Goal: Task Accomplishment & Management: Use online tool/utility

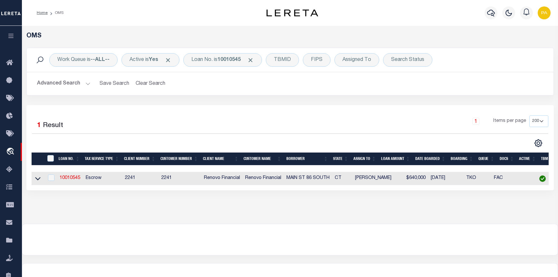
select select "200"
click at [68, 180] on link "10010545" at bounding box center [70, 178] width 21 height 5
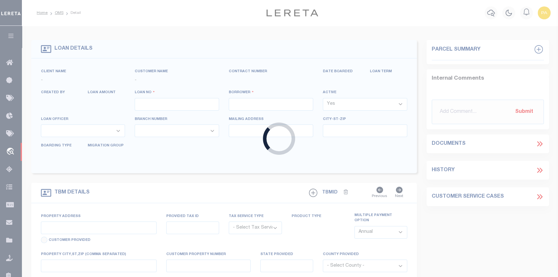
type input "10010545"
type input "MAIN ST 86 SOUTH"
select select
type input "24 WALTER AVE"
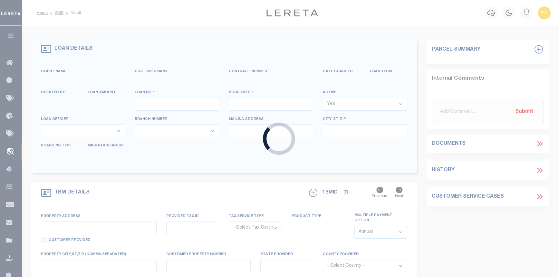
type input "NORWALK,CT,06851"
select select "10"
select select "Escrow"
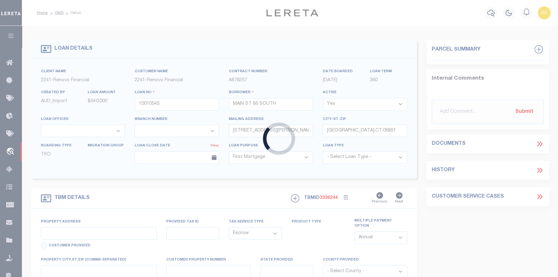
type input "86 S MAIN ST"
type input "2-58-1-0"
type input "NORWALK CT 068543125"
type input "a0kUS0000018Dqj"
type input "CT"
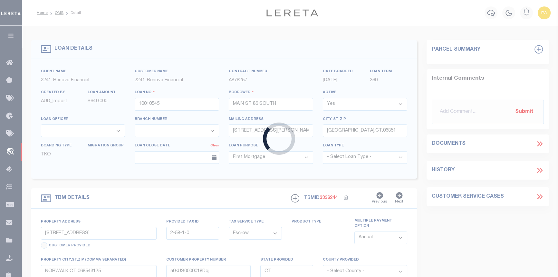
select select
select select "25067"
select select
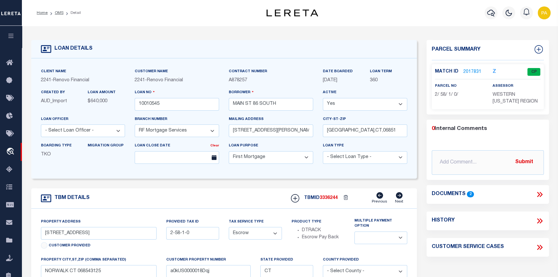
click at [471, 73] on link "2017831" at bounding box center [472, 72] width 18 height 7
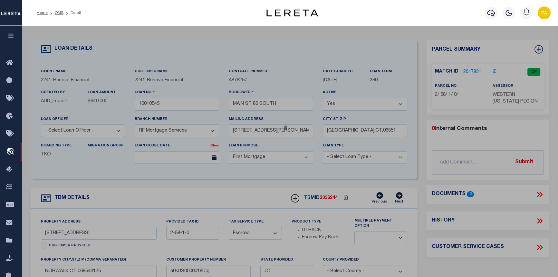
checkbox input "false"
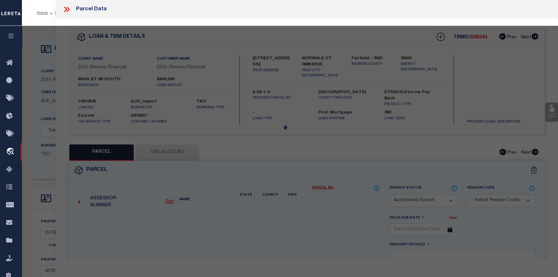
select select "CP"
type input "86 SOUTH MAIN ST LLC"
select select "AGW"
select select
type input "86 SOUTH MAIN ST"
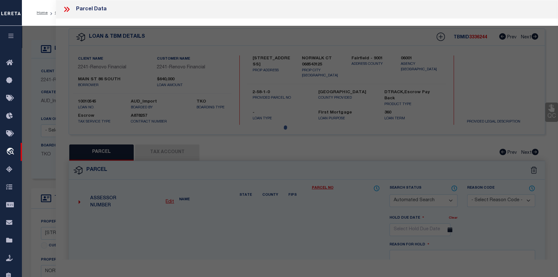
checkbox input "false"
type input "NORWALK CT 06854"
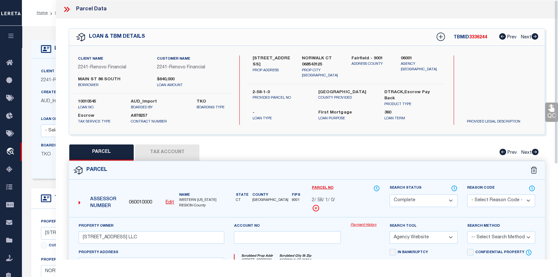
click at [366, 224] on link "Payment History" at bounding box center [365, 224] width 29 height 5
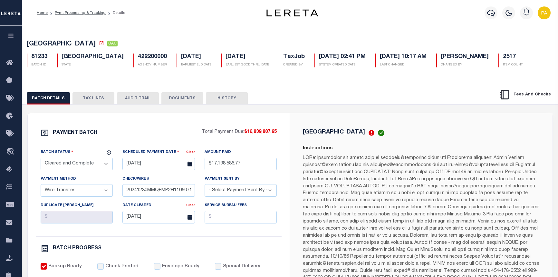
select select "CAC"
select select "TRA"
select select "Urbina, Matthew"
select select "OTH"
select select "37"
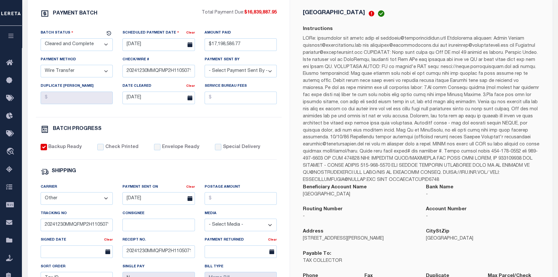
scroll to position [52, 0]
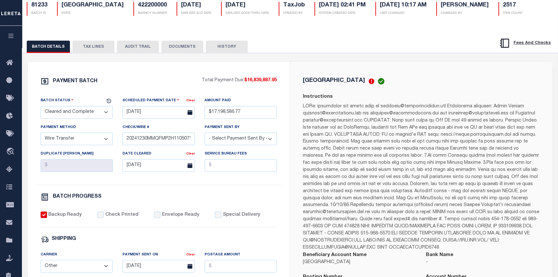
click at [127, 48] on button "AUDIT TRAIL" at bounding box center [138, 47] width 42 height 12
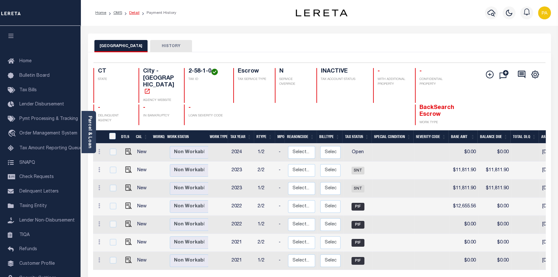
click at [130, 12] on link "Detail" at bounding box center [134, 13] width 10 height 4
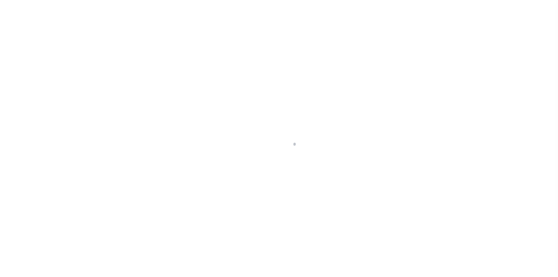
select select "25067"
select select "10"
select select "Escrow"
type input "[STREET_ADDRESS]"
type input "2-58-1-0"
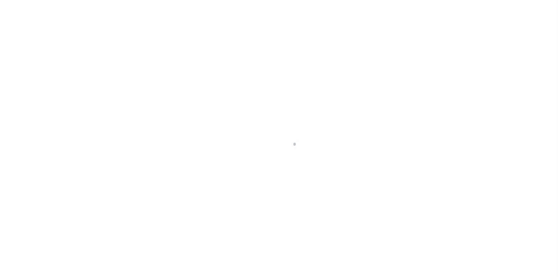
type input "NORWALK CT 068543125"
type input "a0kUS0000018Dqj"
type input "CT"
select select
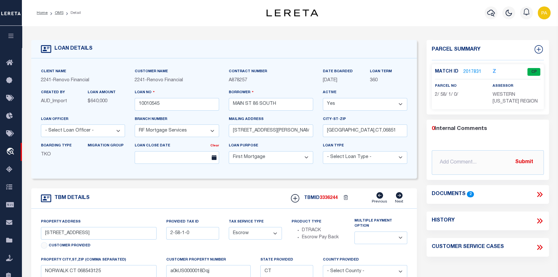
click at [469, 72] on link "2017831" at bounding box center [472, 72] width 18 height 7
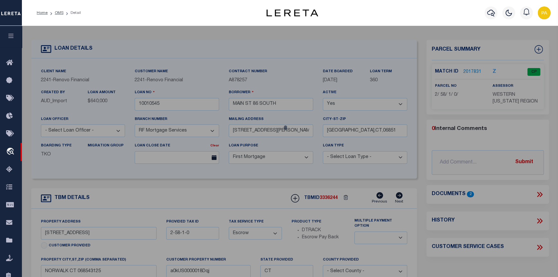
checkbox input "false"
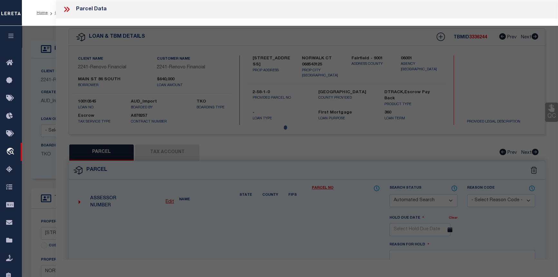
select select "CP"
type input "[STREET_ADDRESS] LLC"
select select "AGW"
select select
type input "86 SOUTH MAIN ST"
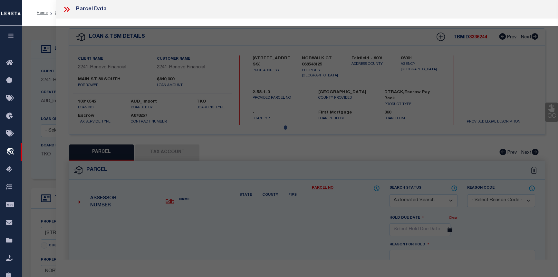
checkbox input "false"
type input "NORWALK CT 06854"
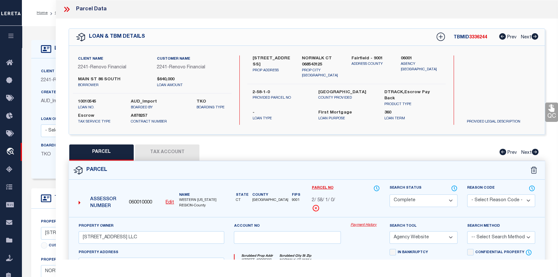
click at [365, 224] on link "Payment History" at bounding box center [365, 224] width 29 height 5
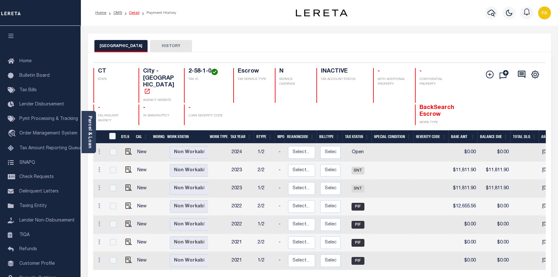
click at [130, 12] on link "Detail" at bounding box center [134, 13] width 10 height 4
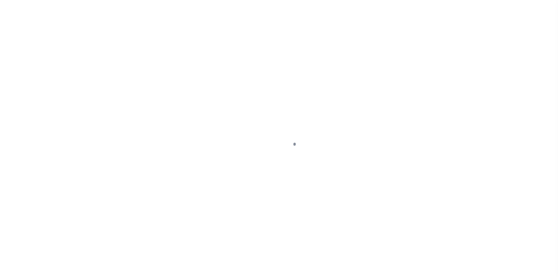
select select "10"
select select "Escrow"
type input "[STREET_ADDRESS]"
type input "2-58-1-0"
type input "NORWALK CT 068543125"
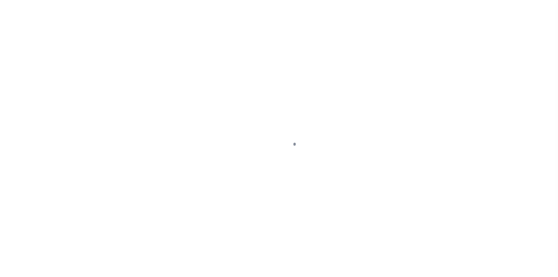
type input "a0kUS0000018Dqj"
type input "CT"
select select
select select "25067"
select select
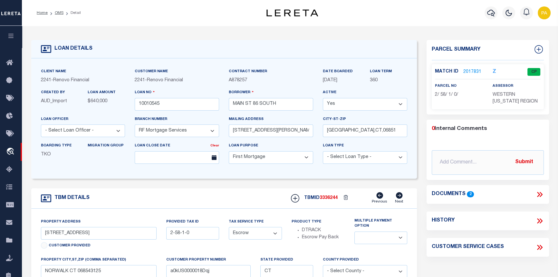
click at [466, 71] on link "2017831" at bounding box center [472, 72] width 18 height 7
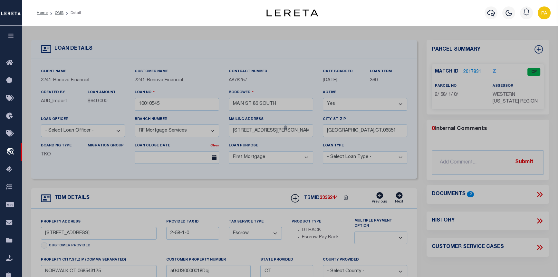
checkbox input "false"
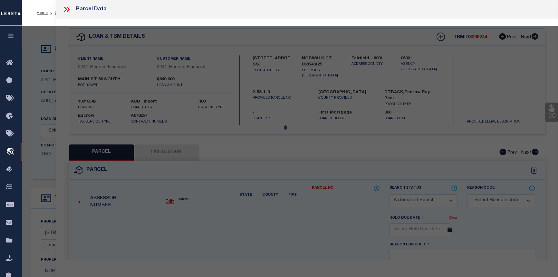
select select "CP"
type input "86 SOUTH MAIN ST LLC"
select select "AGW"
select select
type input "86 SOUTH MAIN ST"
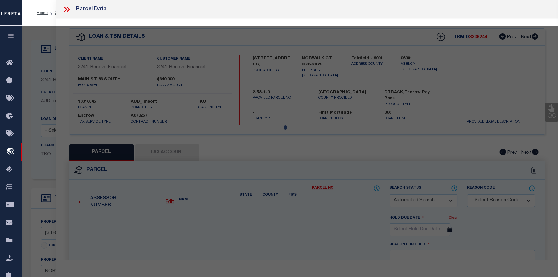
checkbox input "false"
type input "NORWALK CT 06854"
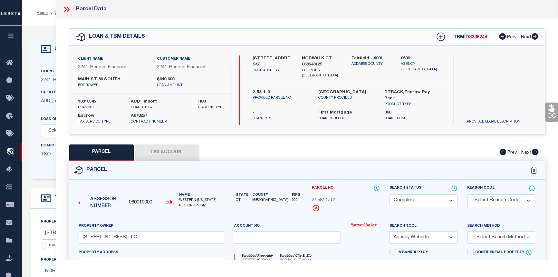
click at [365, 223] on link "Payment History" at bounding box center [365, 224] width 29 height 5
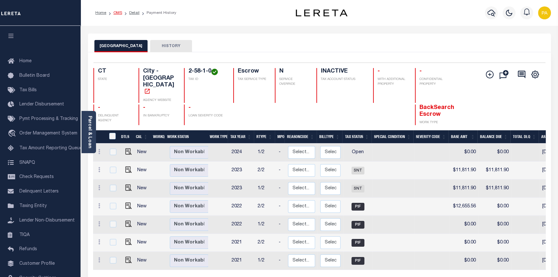
click at [117, 11] on link "OMS" at bounding box center [117, 13] width 9 height 4
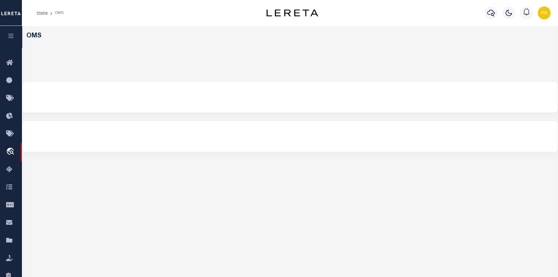
select select "200"
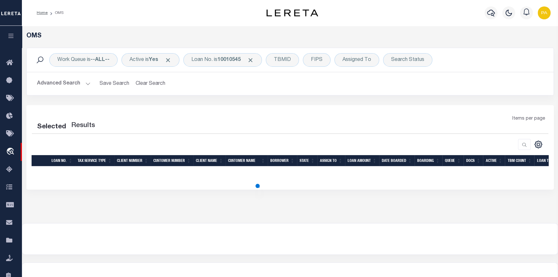
select select "200"
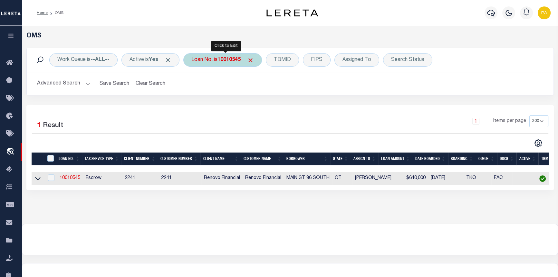
click at [229, 57] on b "10010545" at bounding box center [228, 59] width 23 height 5
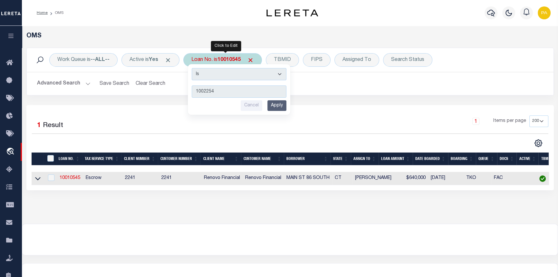
type input "10022546"
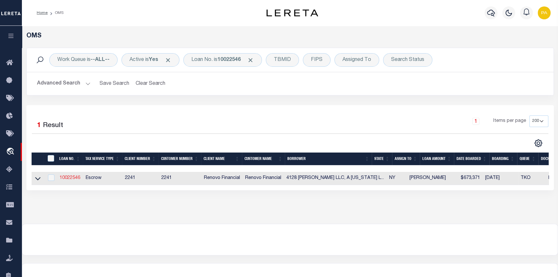
click at [67, 179] on link "10022546" at bounding box center [70, 178] width 21 height 5
type input "10022546"
type input "4128 WICKHAM LLC, A NEW YORK LIMITED LIABILITY COMPANY"
select select
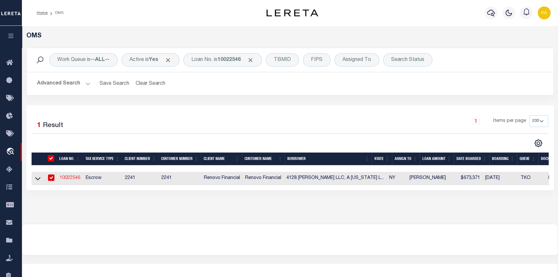
select select "400"
select select "Escrow"
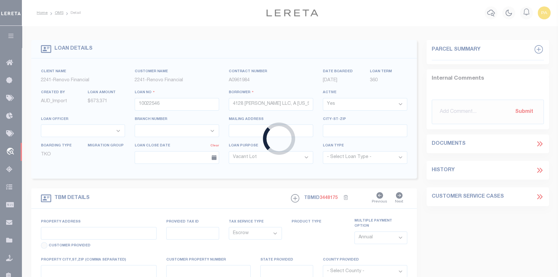
select select "25067"
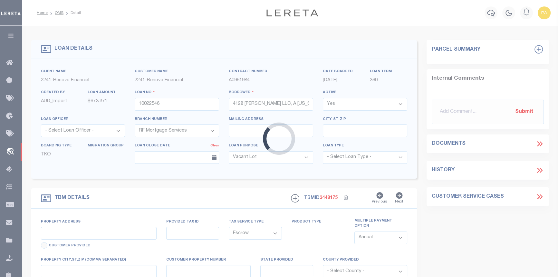
type input "4128 WICKHAM AVE"
type input "BRONX, NY 10466"
type input "a0kUS00000BonSG"
type input "NY"
select select
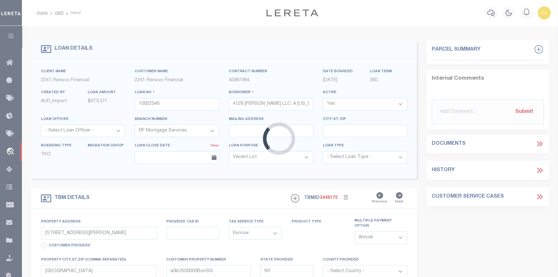
select select "4"
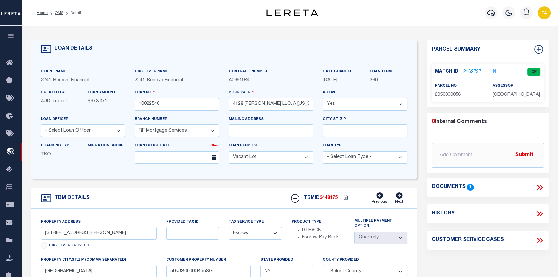
click at [536, 185] on icon at bounding box center [539, 187] width 8 height 8
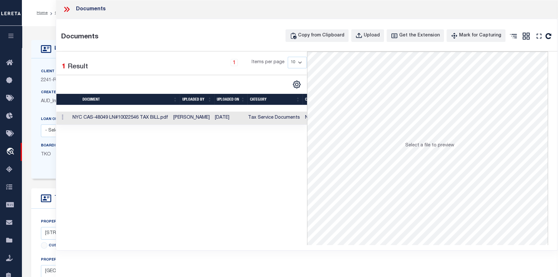
click at [171, 120] on td "NYC CAS-48049 LN#10022546 TAX BILL.pdf" at bounding box center [120, 117] width 101 height 13
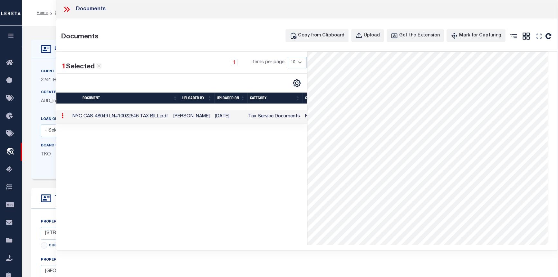
click at [68, 8] on icon at bounding box center [67, 9] width 8 height 8
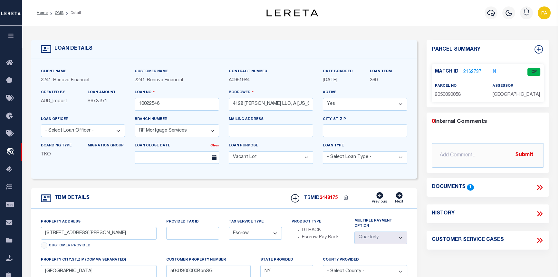
click at [466, 72] on link "2162737" at bounding box center [472, 72] width 18 height 7
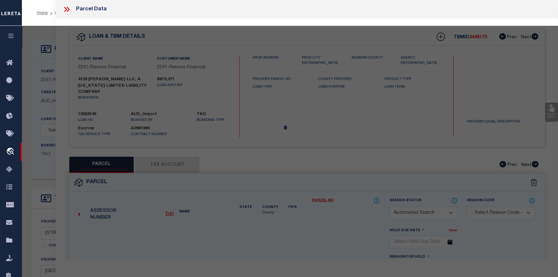
checkbox input "false"
select select "CP"
type input "4128 WICKHAM LLC"
select select "AGW"
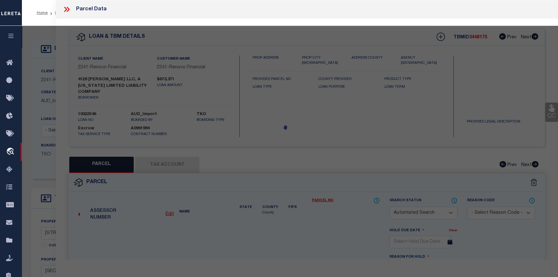
select select
type input "4128 WICKHAM AVENUE"
checkbox input "false"
type input "BRONX, NY 10466"
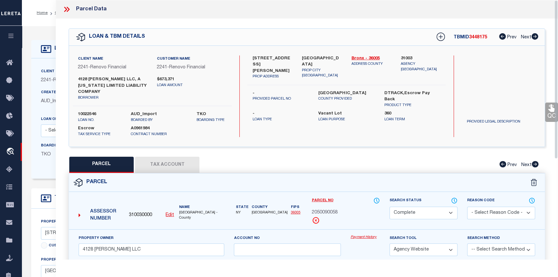
click at [354, 235] on link "Payment History" at bounding box center [365, 237] width 29 height 5
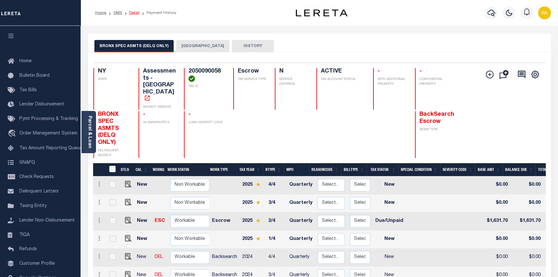
click at [131, 12] on link "Detail" at bounding box center [134, 13] width 10 height 4
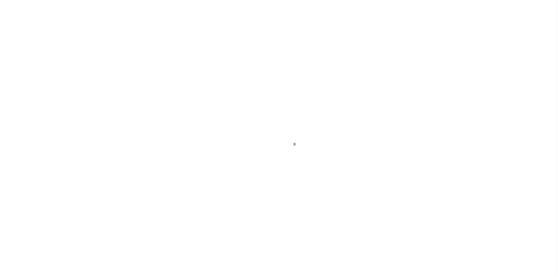
select select "400"
select select "Escrow"
type input "[STREET_ADDRESS][PERSON_NAME]"
type input "[GEOGRAPHIC_DATA]"
type input "a0kUS00000BonSG"
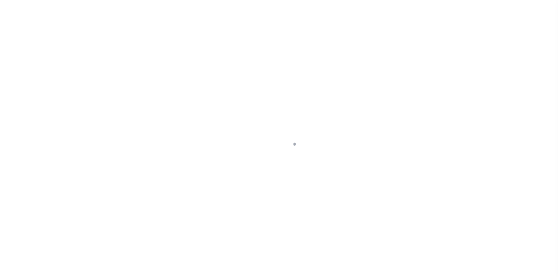
type input "NY"
select select
select select "25067"
select select "4"
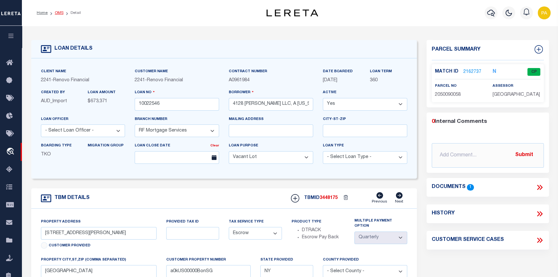
click at [58, 12] on link "OMS" at bounding box center [59, 13] width 9 height 4
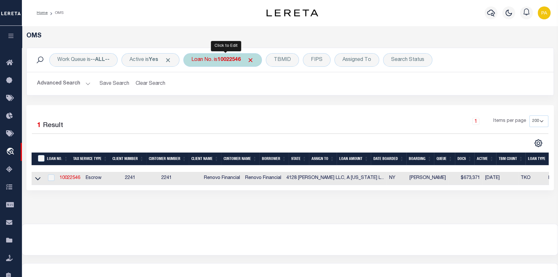
click at [225, 61] on b "10022546" at bounding box center [228, 59] width 23 height 5
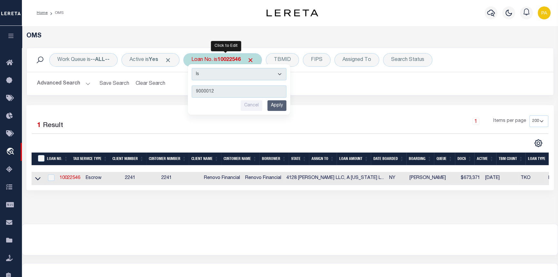
type input "90000121"
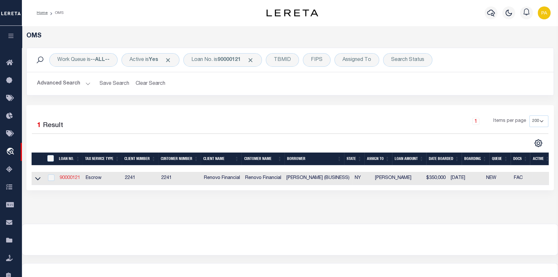
click at [70, 178] on link "90000121" at bounding box center [70, 178] width 21 height 5
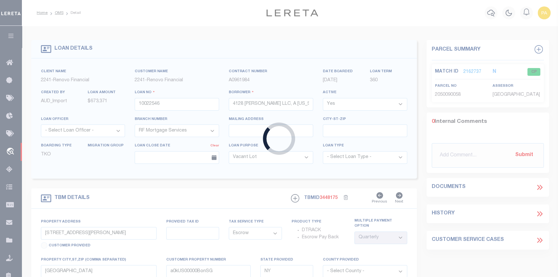
type input "90000121"
type input "[PERSON_NAME] (BUSINESS)"
select select "10"
type input "1935 76th St"
type input "[GEOGRAPHIC_DATA]"
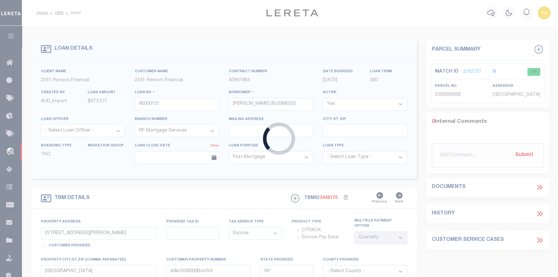
type input "a0kUS00000Avmv0"
select select
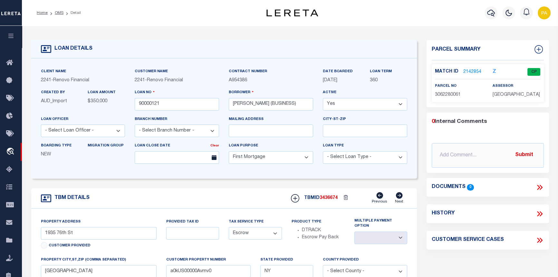
click at [474, 71] on link "2142854" at bounding box center [472, 72] width 18 height 7
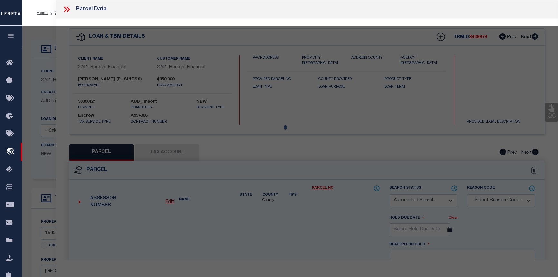
checkbox input "false"
select select "CP"
type input "IANNI, KAREN"
select select "AGW"
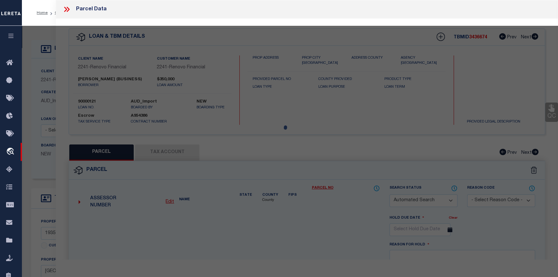
select select "ADD"
type input "1935 76 STREET"
checkbox input "false"
type input "[GEOGRAPHIC_DATA]"
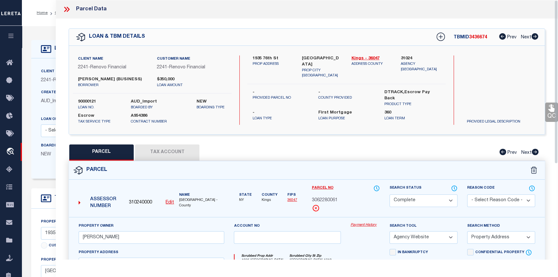
click at [362, 224] on link "Payment History" at bounding box center [365, 224] width 29 height 5
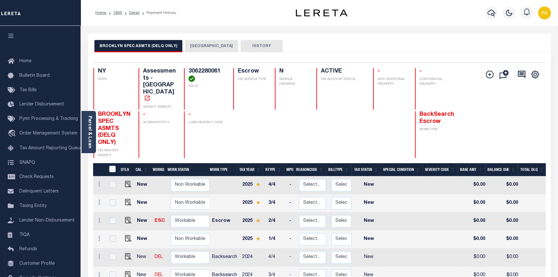
click at [201, 46] on button "[GEOGRAPHIC_DATA]" at bounding box center [211, 46] width 53 height 12
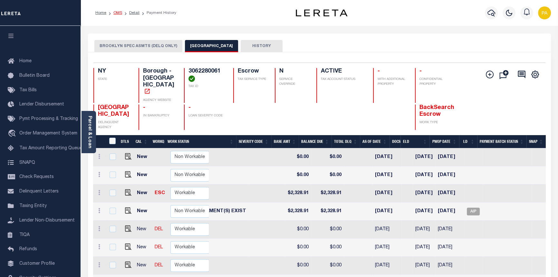
click at [118, 13] on link "OMS" at bounding box center [117, 13] width 9 height 4
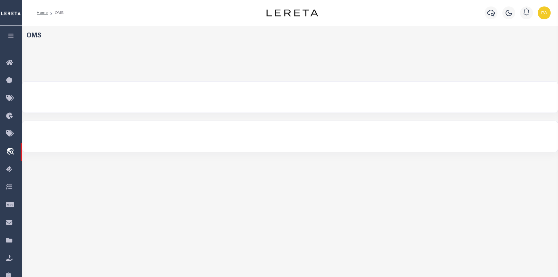
select select "200"
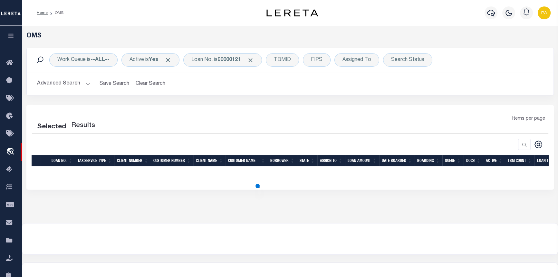
select select "200"
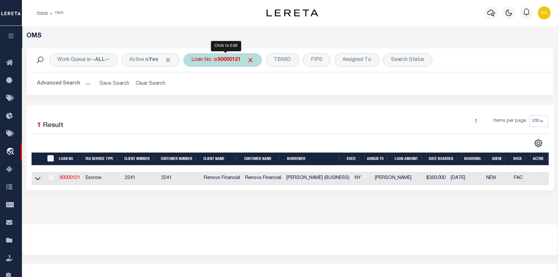
click at [221, 59] on b "90000121" at bounding box center [228, 59] width 23 height 5
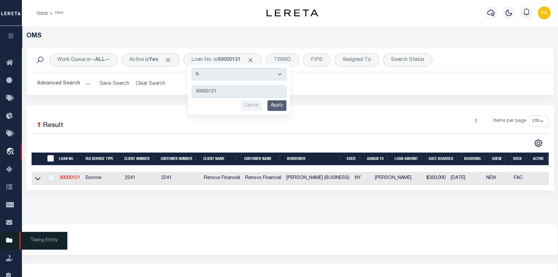
click at [31, 240] on span "Taxing Entity" at bounding box center [43, 241] width 48 height 18
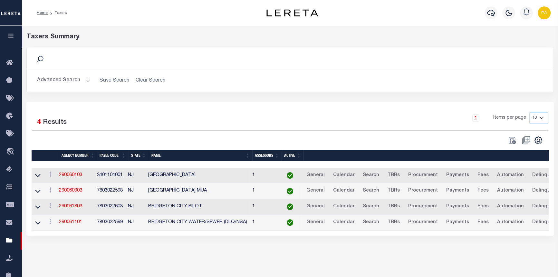
click at [149, 78] on h2 "Advanced Search Save Search Clear Search tblPayees_dynamictable_____DefaultSave…" at bounding box center [290, 80] width 516 height 13
click at [88, 79] on button "Advanced Search" at bounding box center [63, 80] width 53 height 13
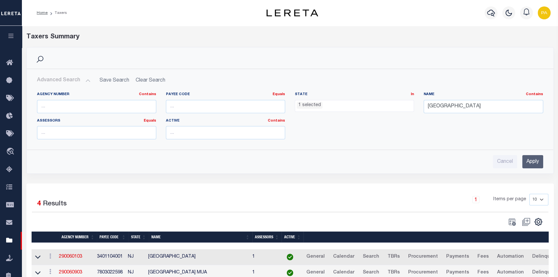
click at [332, 108] on ul "1 selected" at bounding box center [354, 104] width 119 height 9
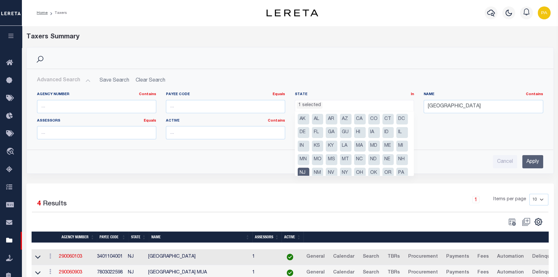
click at [309, 172] on li "NJ" at bounding box center [304, 173] width 12 height 11
click at [390, 119] on li "CT" at bounding box center [388, 119] width 12 height 11
select select "CT"
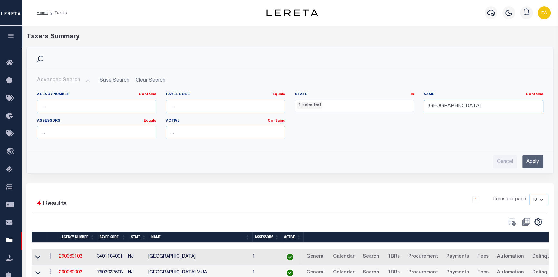
drag, startPoint x: 476, startPoint y: 103, endPoint x: 409, endPoint y: 106, distance: 66.7
click at [409, 106] on div "Agency Number Contains Contains Is Payee Code Equals Equals Is Not Equal To Is …" at bounding box center [290, 118] width 516 height 53
type input "norwalk city"
click at [537, 159] on input "Apply" at bounding box center [532, 161] width 21 height 13
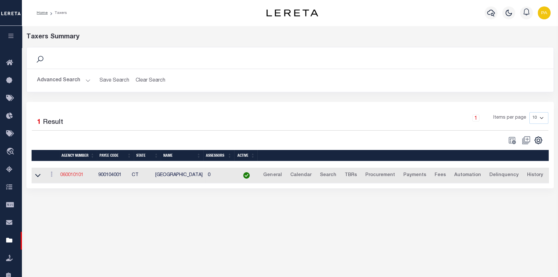
click at [66, 177] on link "060010101" at bounding box center [71, 175] width 23 height 5
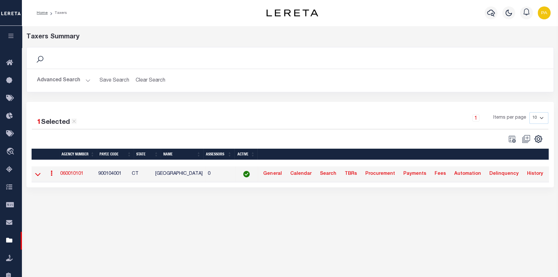
click at [38, 177] on icon at bounding box center [37, 174] width 5 height 7
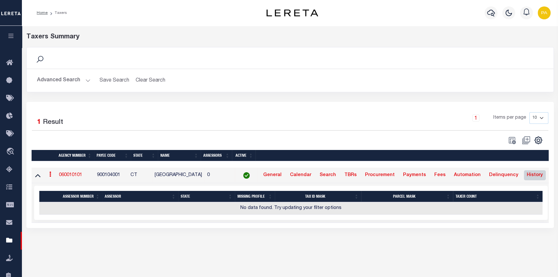
click at [524, 177] on link "History" at bounding box center [535, 175] width 22 height 10
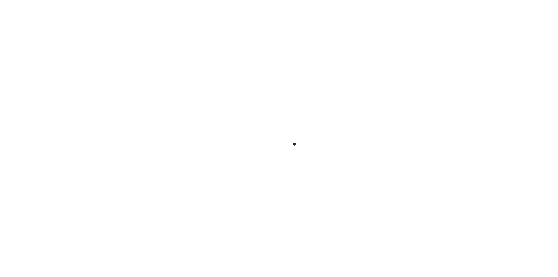
select select
checkbox input "false"
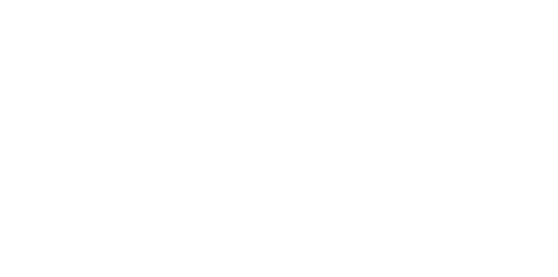
checkbox input "false"
type input "900104001"
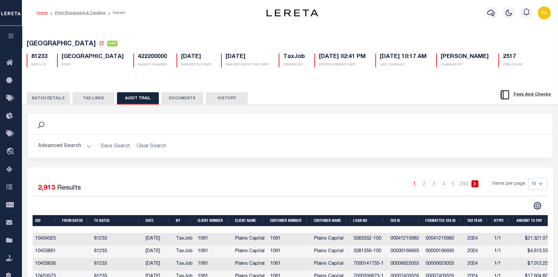
click at [43, 12] on link "Home" at bounding box center [42, 13] width 11 height 4
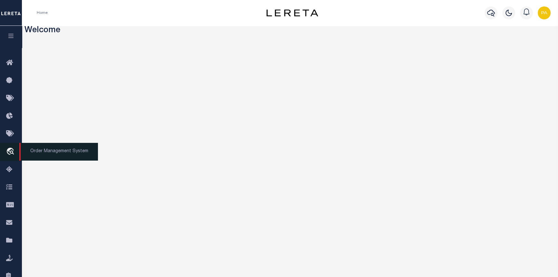
click at [60, 154] on span "Order Management System" at bounding box center [58, 152] width 79 height 18
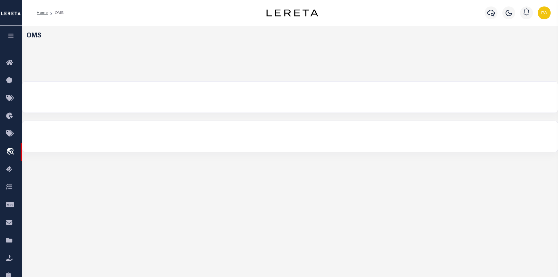
select select "200"
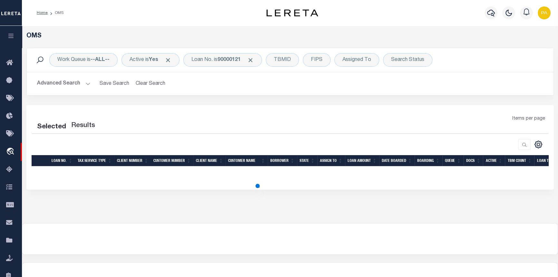
select select "200"
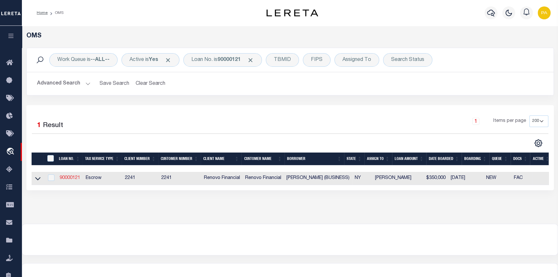
click at [70, 179] on link "90000121" at bounding box center [70, 178] width 21 height 5
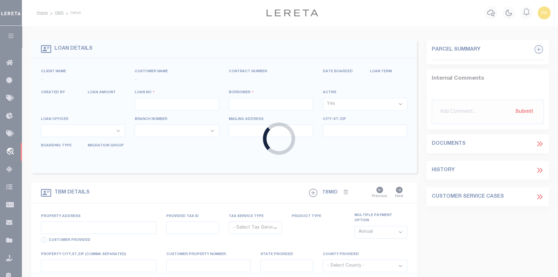
type input "90000121"
type input "[PERSON_NAME] (BUSINESS)"
select select
select select "10"
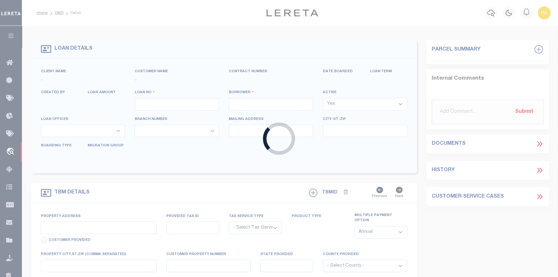
select select "Escrow"
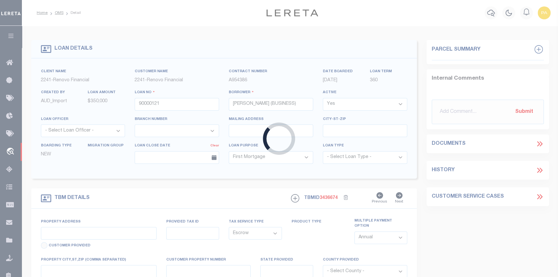
type input "1935 76th St"
type input "[GEOGRAPHIC_DATA]"
type input "a0kUS00000Avmv0"
type input "NY"
select select "25067"
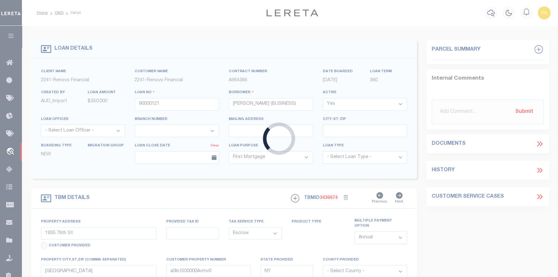
select select
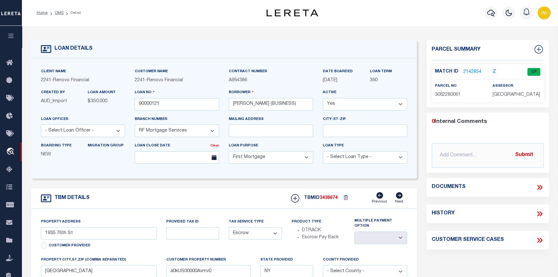
click at [469, 70] on link "2142854" at bounding box center [472, 72] width 18 height 7
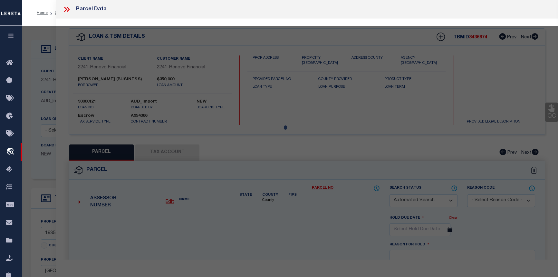
checkbox input "false"
select select "CP"
type input "IANNI, KAREN"
select select "AGW"
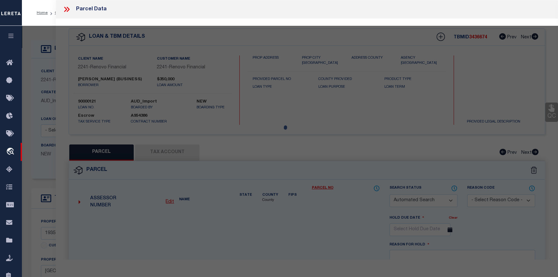
select select "ADD"
type input "1935 76 STREET"
checkbox input "false"
type input "Brooklyn, NY 11214"
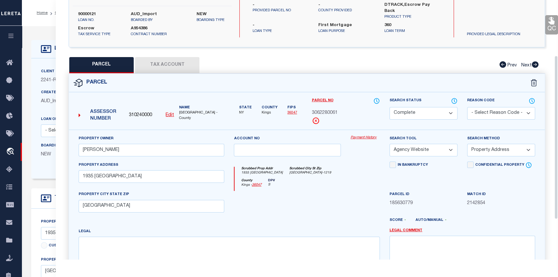
scroll to position [88, 0]
click at [367, 136] on link "Payment History" at bounding box center [365, 137] width 29 height 5
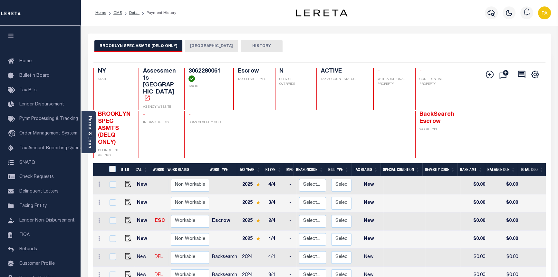
click at [203, 46] on button "[GEOGRAPHIC_DATA]" at bounding box center [211, 46] width 53 height 12
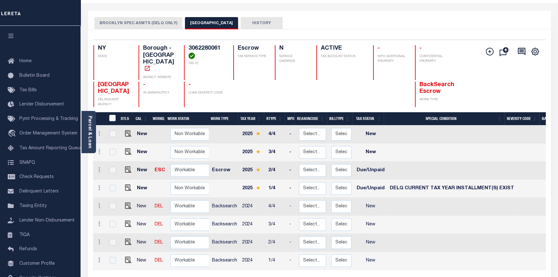
scroll to position [117, 0]
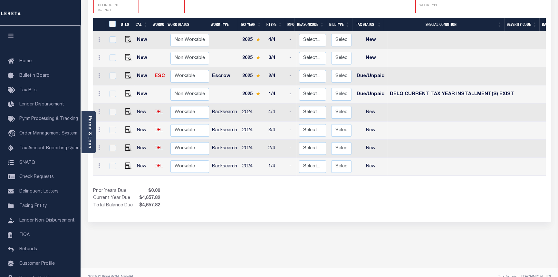
drag, startPoint x: 211, startPoint y: 48, endPoint x: 319, endPoint y: 60, distance: 108.8
click at [251, 58] on tbody "New Non Workable Workable 2025 4/4 - Select... Payment Reversal Taxable Value C…" at bounding box center [456, 103] width 726 height 144
click at [551, 196] on div "Selected 8 Results 1 Items per page 25 50 100 NY STATE N" at bounding box center [319, 78] width 473 height 287
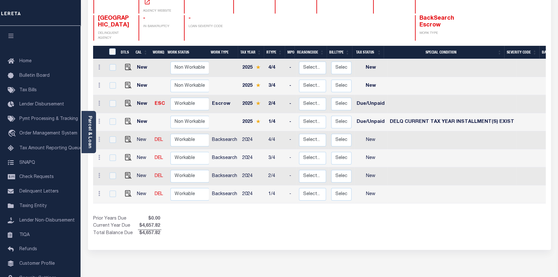
scroll to position [88, 0]
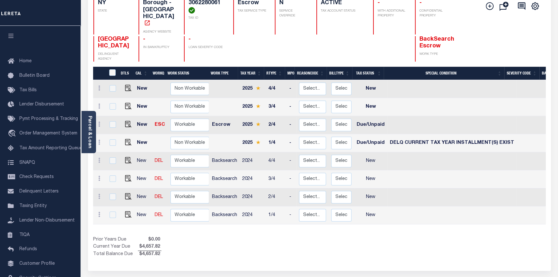
click at [552, 161] on div "Selected 8 Results 1 Items per page 25 50 100 NY STATE N" at bounding box center [319, 127] width 473 height 287
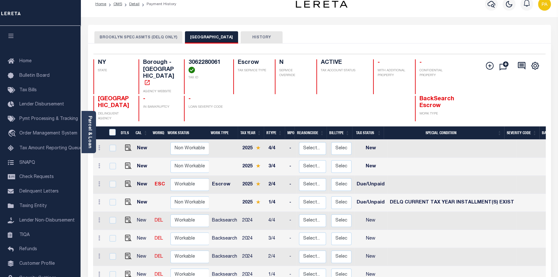
scroll to position [0, 0]
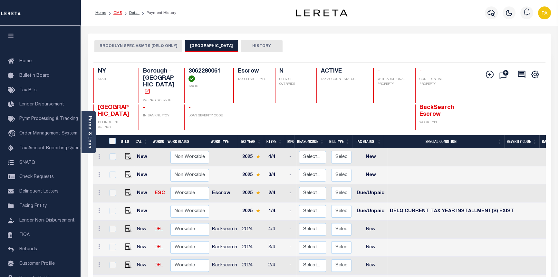
click at [116, 12] on link "OMS" at bounding box center [117, 13] width 9 height 4
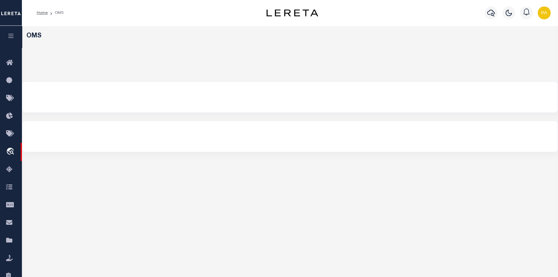
select select "200"
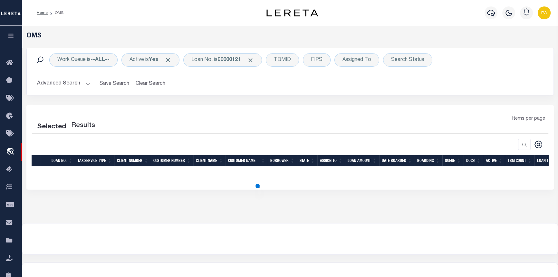
select select "200"
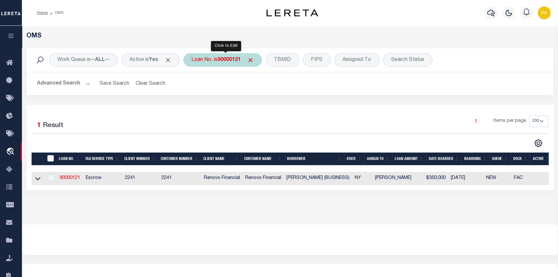
click at [228, 59] on b "90000121" at bounding box center [228, 59] width 23 height 5
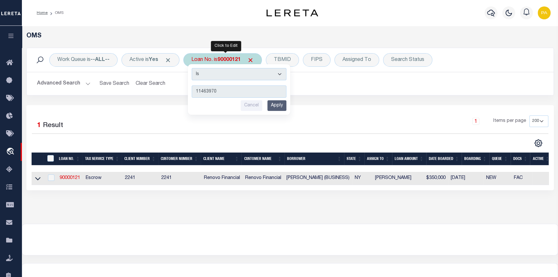
type input "11463970"
click at [279, 109] on input "Apply" at bounding box center [276, 105] width 19 height 11
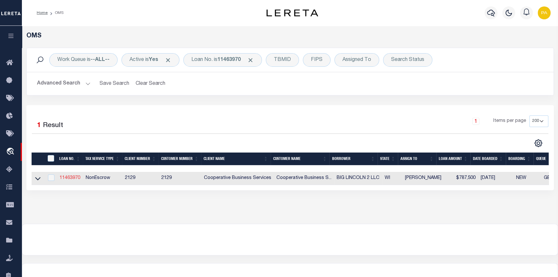
click at [74, 178] on link "11463970" at bounding box center [70, 178] width 21 height 5
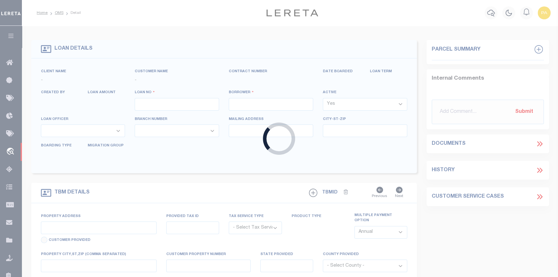
type input "11463970"
type input "BIG LINCOLN 2 LLC"
select select
type input "[STREET_ADDRESS]"
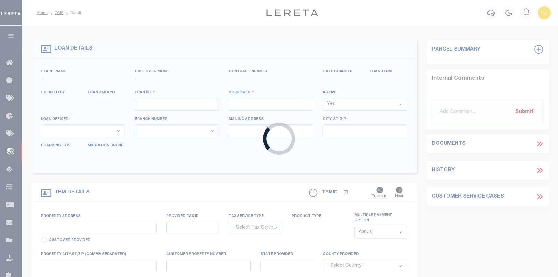
type input "[GEOGRAPHIC_DATA], WI 54913"
select select "10"
select select "NonEscrow"
select select "4851"
select select "3334"
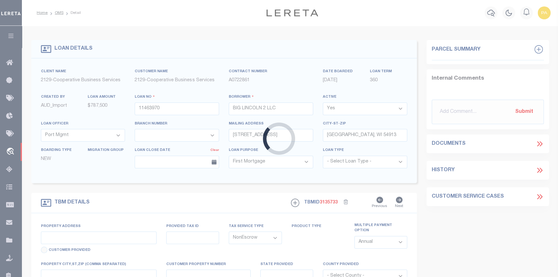
type input "[DATE][STREET_ADDRESS][DATE]"
select select
type input "[GEOGRAPHIC_DATA]"
type input "6487"
type input "WI"
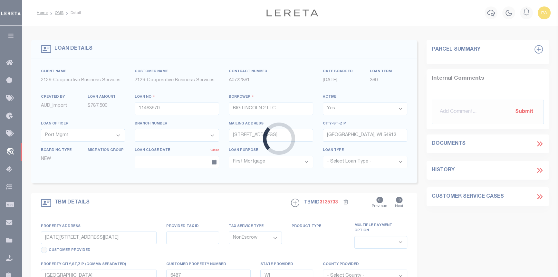
select select
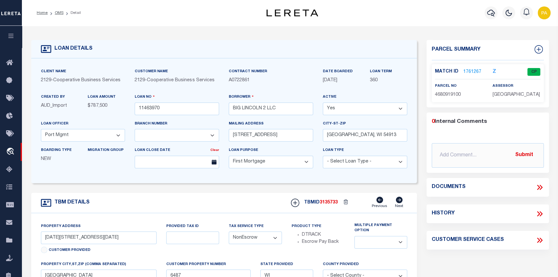
click at [473, 71] on link "1761267" at bounding box center [472, 72] width 18 height 7
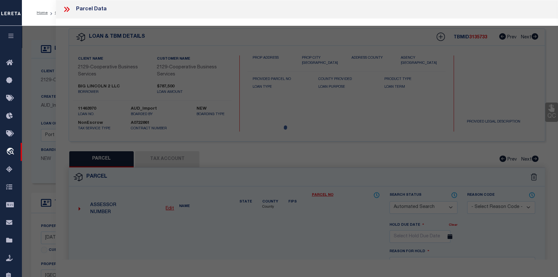
checkbox input "false"
select select "CP"
type input "BIG LINCOLN LLC"
select select
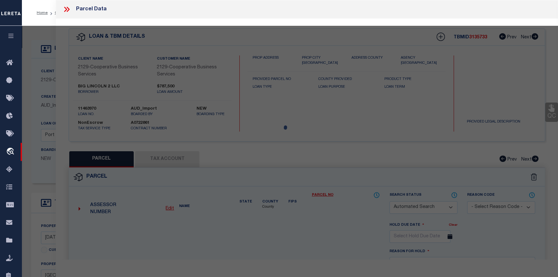
type input "[STREET_ADDRESS]"
checkbox input "false"
type input "Milwaukee WI"
type textarea "RACKE'S SUBD IN SW 1/4 SEC [DATE] BLOCK 1 LOTS 18 & 19 & S 1/2 OF VAC E/W ALLEY…"
type textarea "Completed based on the given document."
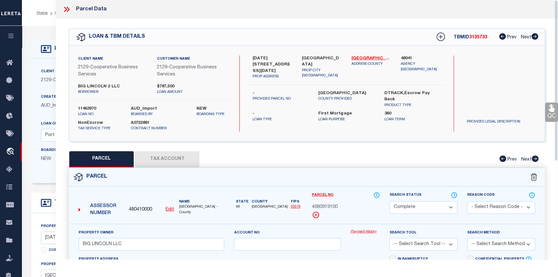
click at [365, 229] on link "Payment History" at bounding box center [365, 231] width 29 height 5
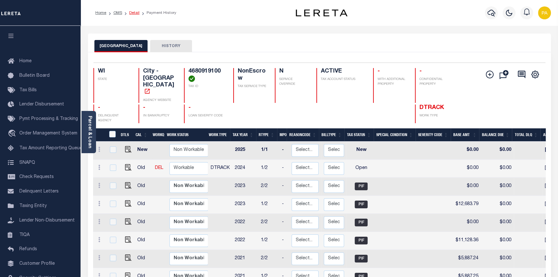
click at [131, 13] on link "Detail" at bounding box center [134, 13] width 10 height 4
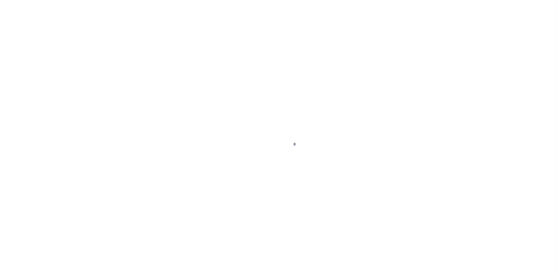
select select "10"
select select "NonEscrow"
type input "[DATE][STREET_ADDRESS][DATE]"
select select
type input "[GEOGRAPHIC_DATA]"
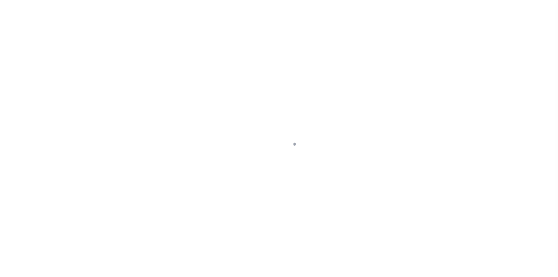
type input "6487"
type input "WI"
select select
select select "4851"
select select "3334"
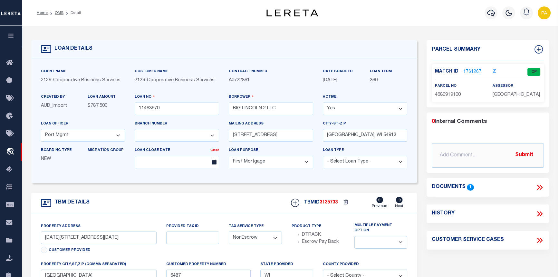
click at [473, 70] on link "1761267" at bounding box center [472, 72] width 18 height 7
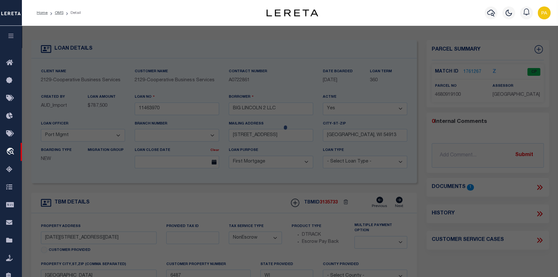
checkbox input "false"
select select "CP"
type input "BIG LINCOLN LLC"
select select
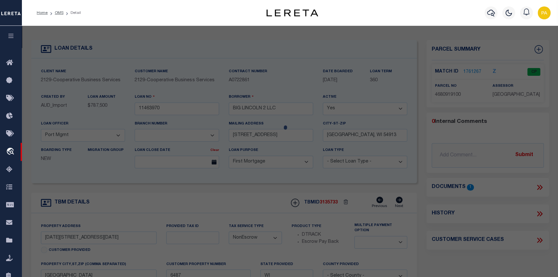
type input "[STREET_ADDRESS]"
checkbox input "false"
type input "Milwaukee WI"
type textarea "RACKE'S SUBD IN SW 1/4 SEC [DATE] BLOCK 1 LOTS 18 & 19 & S 1/2 OF VAC E/W ALLEY…"
type textarea "Completed based on the given document."
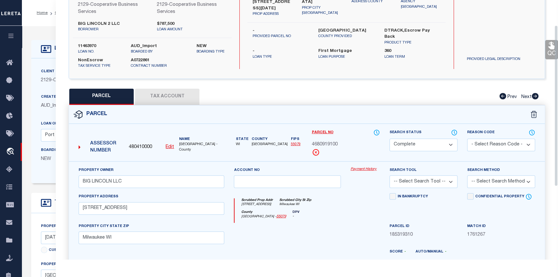
scroll to position [40, 0]
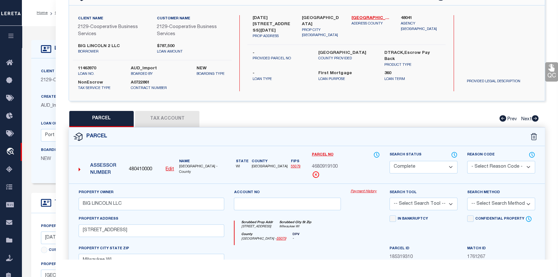
click at [367, 191] on link "Payment History" at bounding box center [365, 191] width 29 height 5
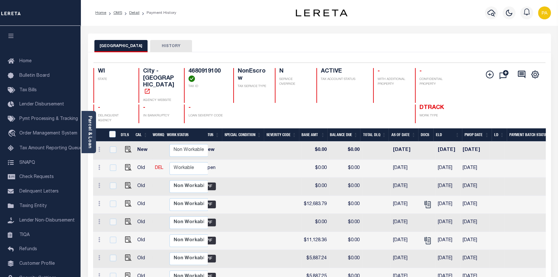
click at [246, 159] on td at bounding box center [245, 168] width 42 height 18
checkbox input "true"
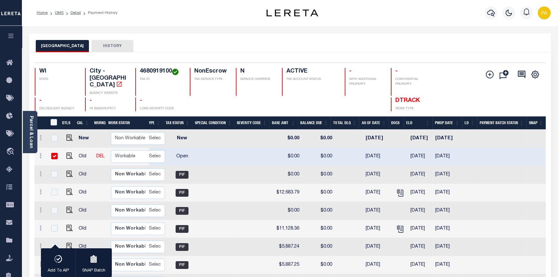
scroll to position [0, 122]
click at [73, 11] on link "Detail" at bounding box center [76, 13] width 10 height 4
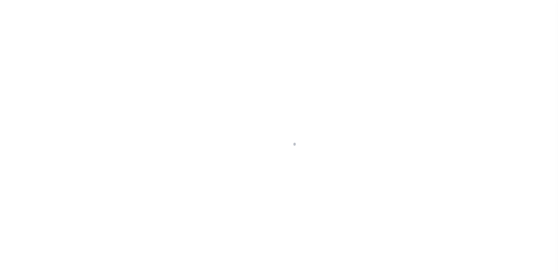
select select "4851"
select select "10"
select select "NonEscrow"
type input "[DATE][STREET_ADDRESS][DATE]"
select select
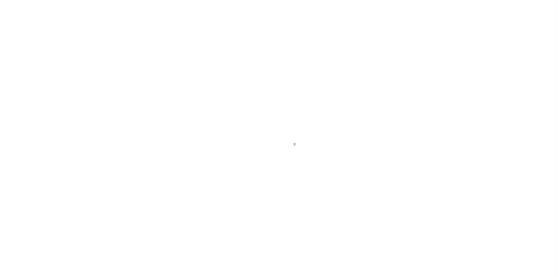
type input "[GEOGRAPHIC_DATA]"
type input "6487"
type input "WI"
select select
select select "3334"
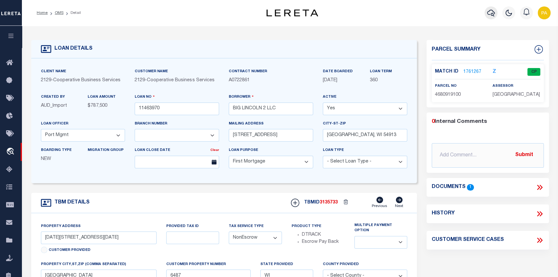
click at [490, 11] on icon "button" at bounding box center [491, 13] width 8 height 8
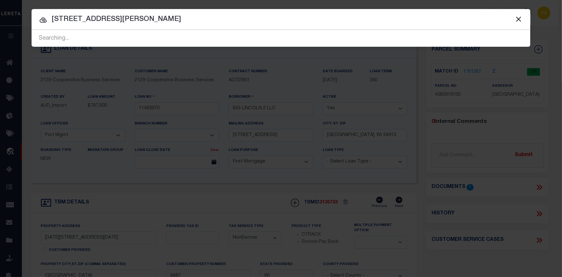
type input "2209 ellis ave"
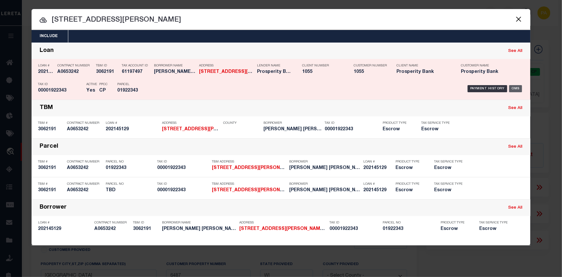
click at [515, 88] on div "OMS" at bounding box center [515, 88] width 13 height 7
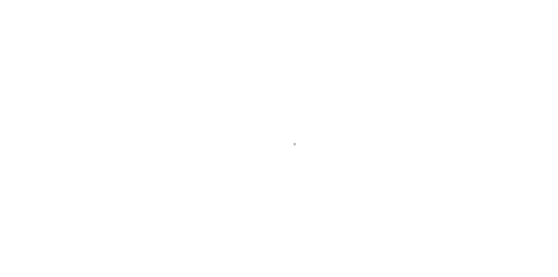
select select "100"
select select "Escrow"
type input "[STREET_ADDRESS][PERSON_NAME]"
type input "TBD"
select select
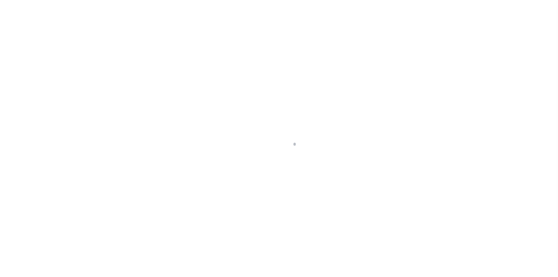
type input "[GEOGRAPHIC_DATA]"
type textarea "LOT 5 BLK 164 [GEOGRAPHIC_DATA] ADDN"
select select "10468"
select select "3978"
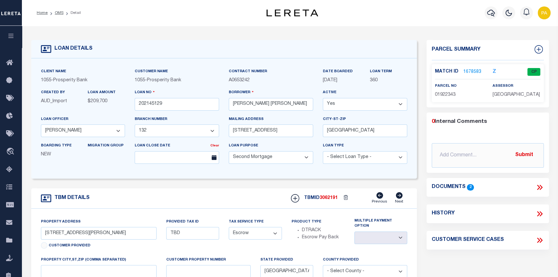
click at [469, 71] on link "1678583" at bounding box center [472, 72] width 18 height 7
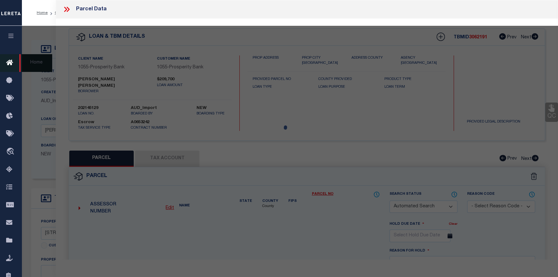
checkbox input "false"
select select "CP"
type input "CORTEZ DANIEL"
select select
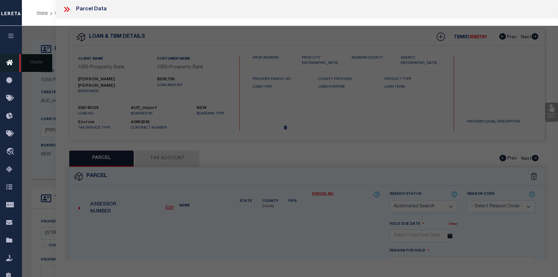
type input "2211 ELLIS AVE"
checkbox input "false"
type input "FORT WORTH TX 76164"
type textarea "NORTH FORT WORTH Block 164 Lot 5 & 6"
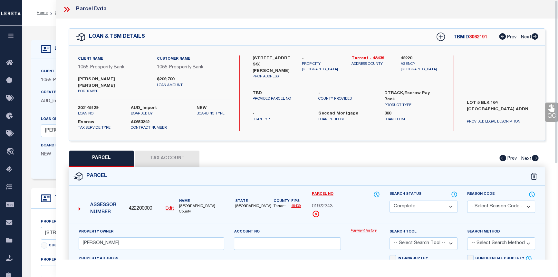
click at [66, 12] on icon at bounding box center [67, 9] width 8 height 8
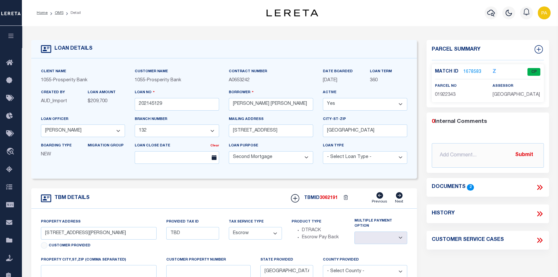
click at [470, 72] on link "1678583" at bounding box center [472, 72] width 18 height 7
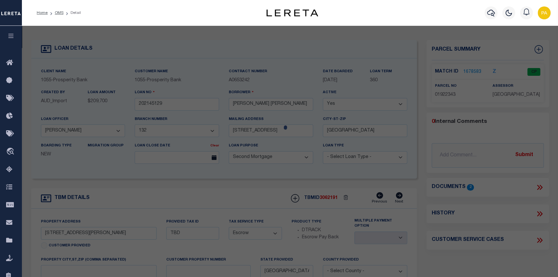
select select "AS"
checkbox input "false"
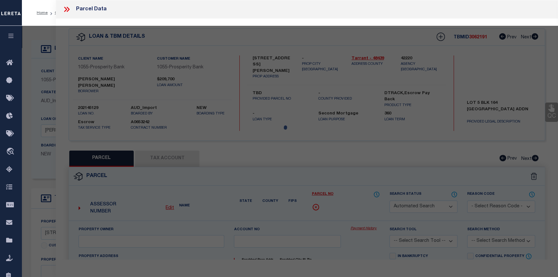
select select "CP"
type input "CORTEZ DANIEL"
select select
type input "2211 ELLIS AVE"
checkbox input "false"
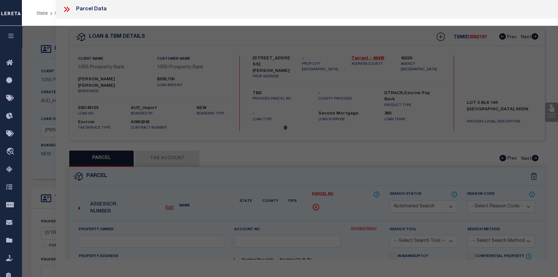
type input "[GEOGRAPHIC_DATA]"
type textarea "[GEOGRAPHIC_DATA] 164 Lot 5 & 6"
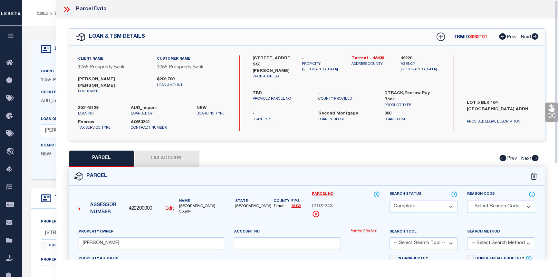
click at [362, 228] on link "Payment History" at bounding box center [365, 230] width 29 height 5
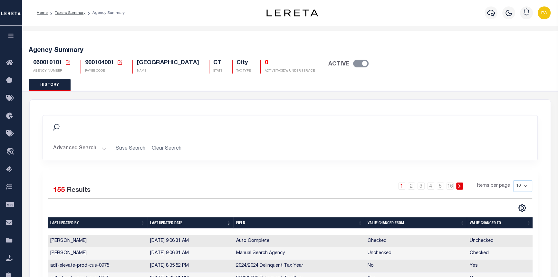
click at [10, 39] on icon "button" at bounding box center [10, 36] width 7 height 6
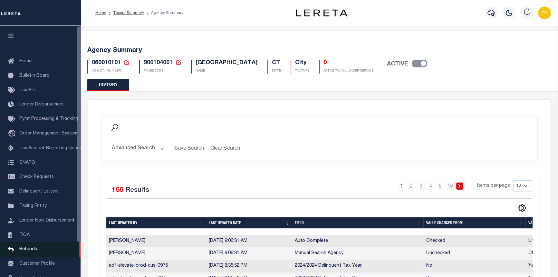
click at [31, 251] on span "Refunds" at bounding box center [28, 249] width 18 height 5
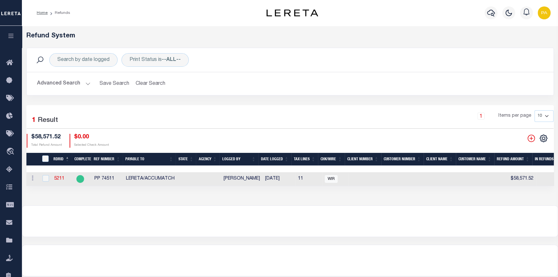
click at [89, 84] on button "Advanced Search" at bounding box center [63, 83] width 53 height 13
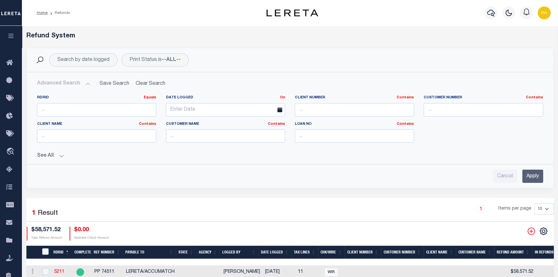
click at [59, 155] on button "See All" at bounding box center [290, 156] width 506 height 6
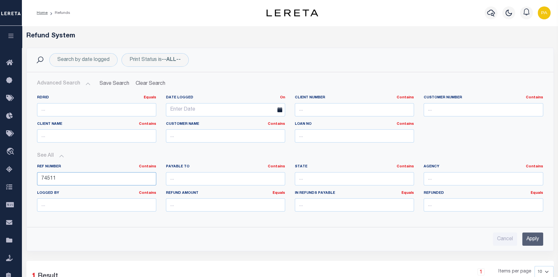
drag, startPoint x: 64, startPoint y: 180, endPoint x: -49, endPoint y: 179, distance: 113.7
click at [0, 179] on html "Home Refunds" at bounding box center [279, 220] width 558 height 440
click at [197, 206] on input "number" at bounding box center [225, 204] width 119 height 13
type input "6462.38"
click at [534, 238] on input "Apply" at bounding box center [532, 238] width 21 height 13
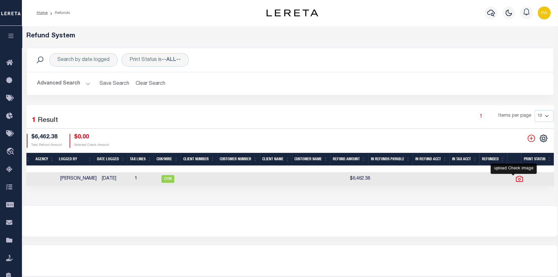
click at [515, 180] on icon at bounding box center [519, 179] width 8 height 8
checkbox input "true"
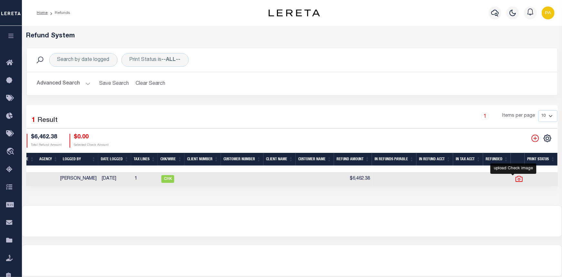
scroll to position [0, 135]
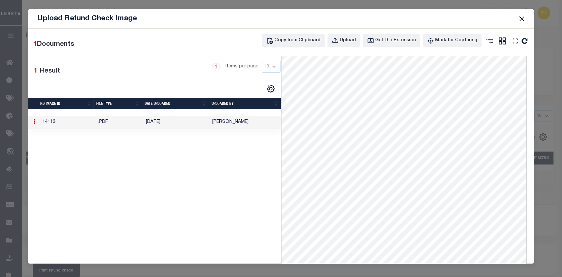
click at [34, 122] on icon at bounding box center [35, 121] width 2 height 5
click at [161, 185] on div "1 Selected 1 Result 1 Items per page 10 25 50 100" at bounding box center [154, 186] width 253 height 261
click at [522, 20] on button "Close" at bounding box center [522, 18] width 8 height 8
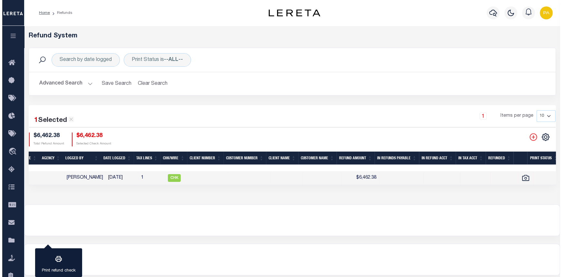
scroll to position [0, 140]
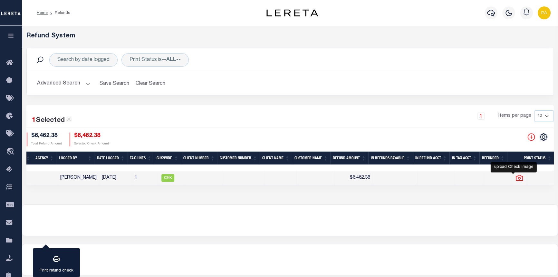
click at [515, 178] on icon at bounding box center [519, 178] width 8 height 8
checkbox input "false"
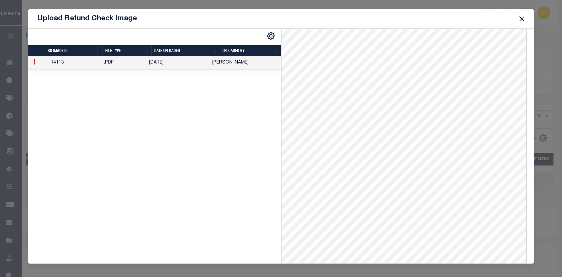
scroll to position [0, 0]
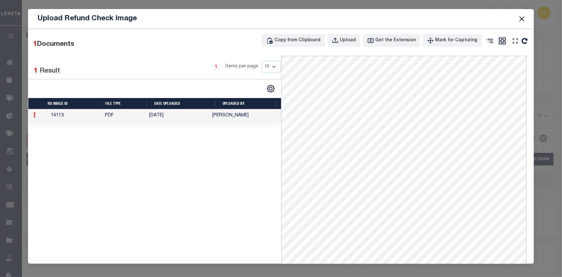
click at [54, 117] on td "14113" at bounding box center [74, 115] width 53 height 13
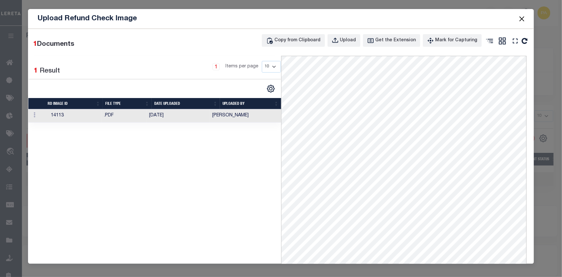
click at [522, 21] on button "Close" at bounding box center [522, 18] width 8 height 8
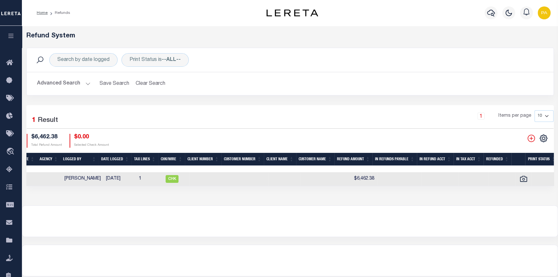
drag, startPoint x: 370, startPoint y: 168, endPoint x: 496, endPoint y: 167, distance: 126.3
click at [496, 167] on div at bounding box center [224, 169] width 667 height 6
click at [519, 179] on icon at bounding box center [523, 179] width 8 height 8
checkbox input "true"
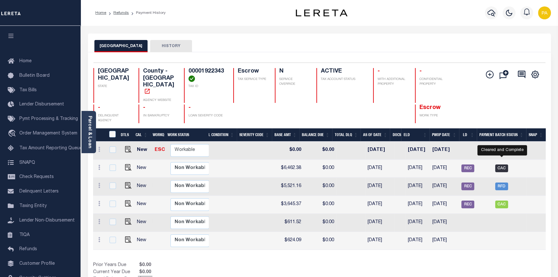
click at [503, 164] on span "CAC" at bounding box center [501, 168] width 13 height 8
checkbox input "true"
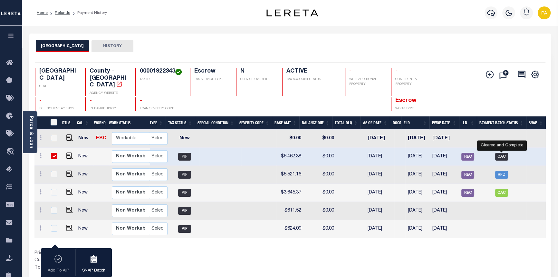
scroll to position [0, 135]
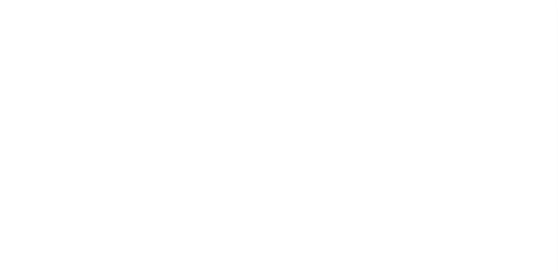
select select "CAC"
select select "TRA"
select select "Urbina, Matthew"
select select "OTH"
select select "37"
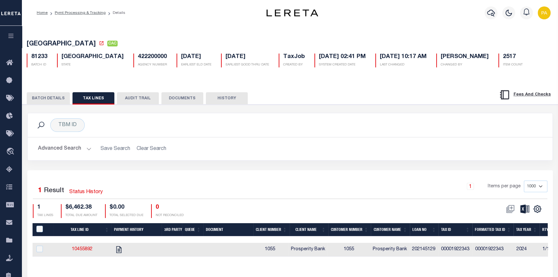
click at [44, 99] on button "BATCH DETAILS" at bounding box center [48, 98] width 43 height 12
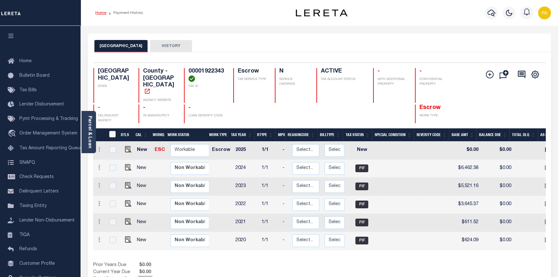
click at [101, 14] on link "Home" at bounding box center [100, 13] width 11 height 4
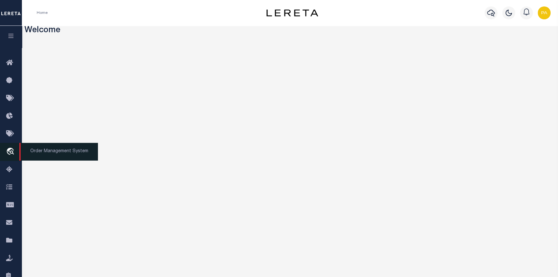
drag, startPoint x: 64, startPoint y: 154, endPoint x: 67, endPoint y: 152, distance: 3.4
click at [65, 154] on span "Order Management System" at bounding box center [58, 152] width 79 height 18
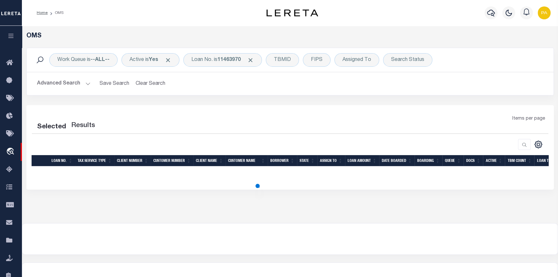
select select "200"
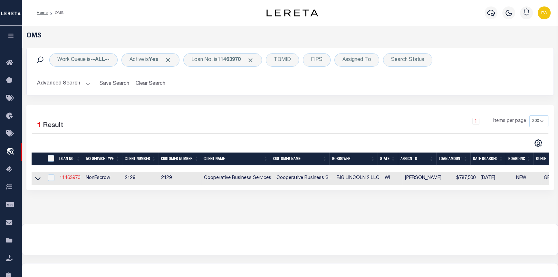
click at [72, 178] on link "11463970" at bounding box center [70, 178] width 21 height 5
type input "11463970"
type input "BIG LINCOLN 2 LLC"
select select
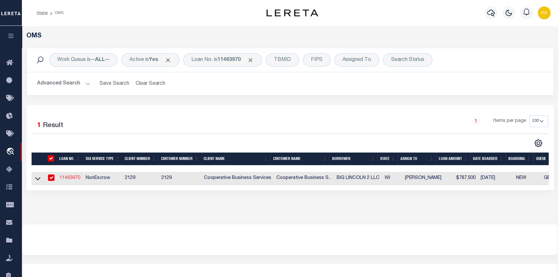
type input "2800 EAST ENTERPRISE AVENUE SUITE 333"
type input "APPLETON, WI 54913"
select select "10"
select select "NonEscrow"
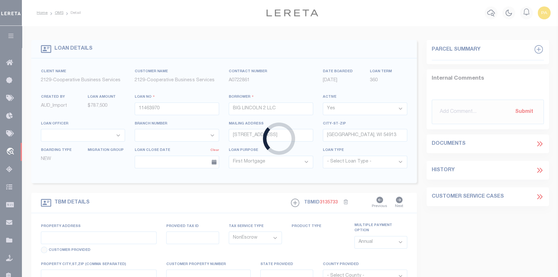
type input "1200-1208 WEST LINCOLN AVENUE"
select select
type input "MILWAUKEE, WI 53215"
type input "6487"
type input "WI"
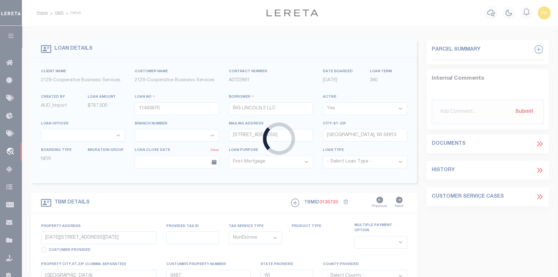
select select
select select "4851"
select select "3334"
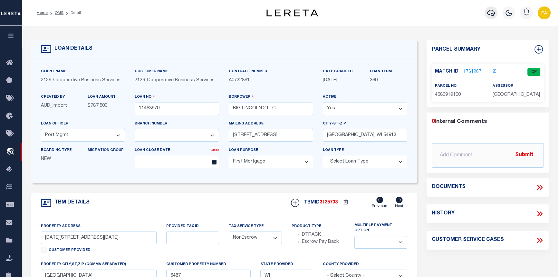
click at [488, 12] on icon "button" at bounding box center [491, 13] width 8 height 7
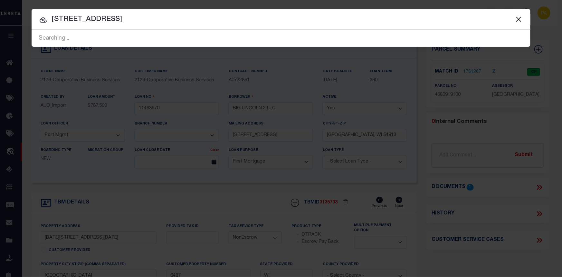
type input "9907 SEAPOINTE BLVD #115"
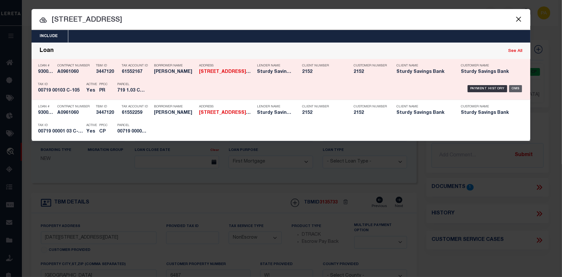
click at [518, 88] on div "OMS" at bounding box center [515, 88] width 13 height 7
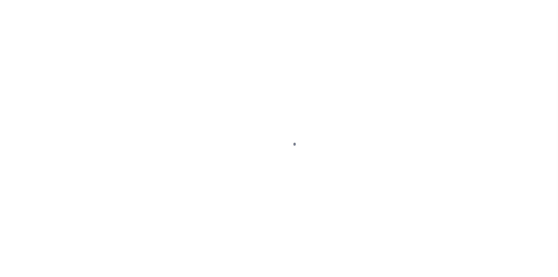
select select "100"
select select "NonEscrow"
type input "[STREET_ADDRESS]"
select select
type input "[GEOGRAPHIC_DATA]"
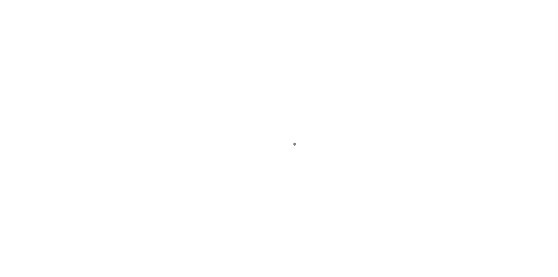
type input "NJ"
select select
type textarea "Blk 719 Lt 1.03 C-115"
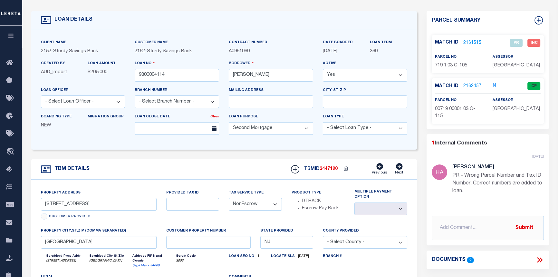
scroll to position [29, 0]
click at [469, 83] on link "2162457" at bounding box center [472, 86] width 18 height 7
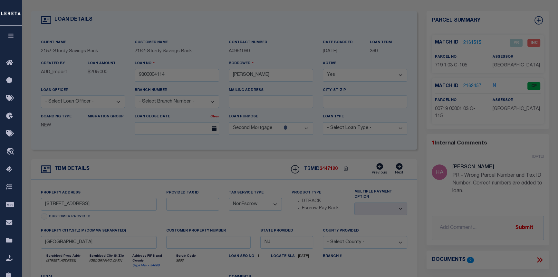
checkbox input "false"
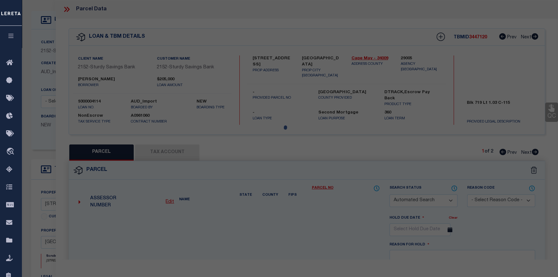
select select "CP"
type input "[PERSON_NAME]"
select select "AGW"
select select
type input "[STREET_ADDRESS]"
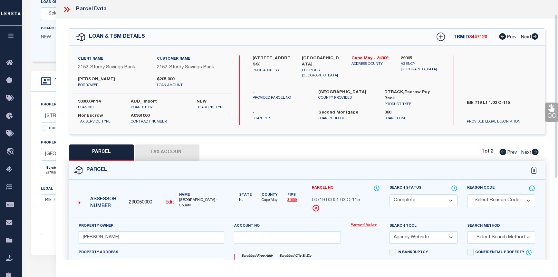
scroll to position [88, 0]
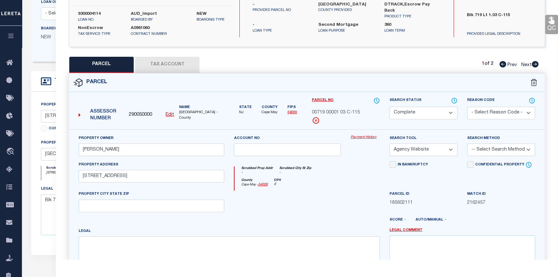
click at [158, 61] on button "Tax Account" at bounding box center [167, 65] width 64 height 16
select select "100"
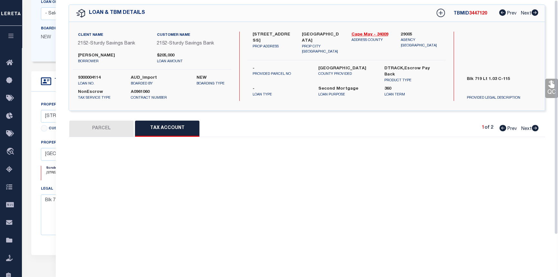
scroll to position [0, 0]
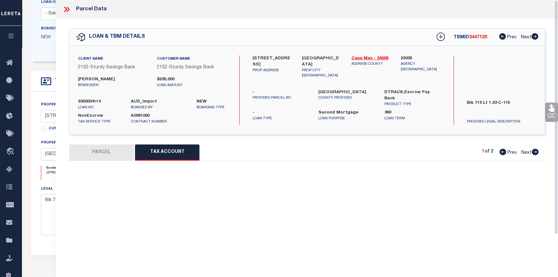
select select "100"
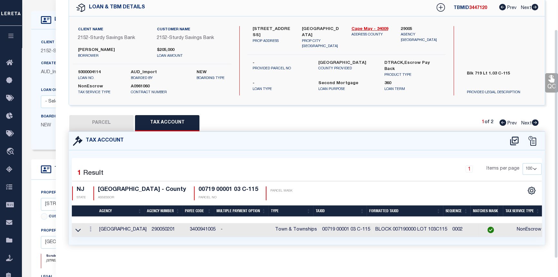
scroll to position [34, 0]
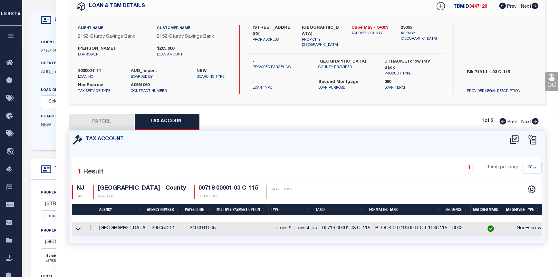
click at [102, 116] on button "PARCEL" at bounding box center [101, 122] width 64 height 16
select select "AS"
select select
checkbox input "false"
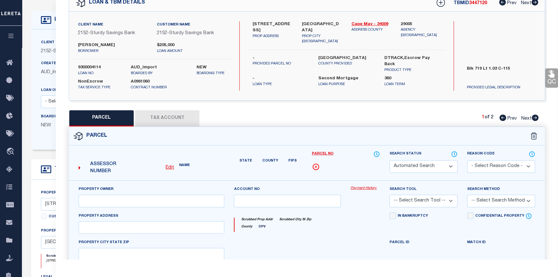
select select "CP"
type input "TRINIDAD,RAFAEL"
select select "AGW"
select select
type input "9907 SEAPOINTE BLVD APT 115"
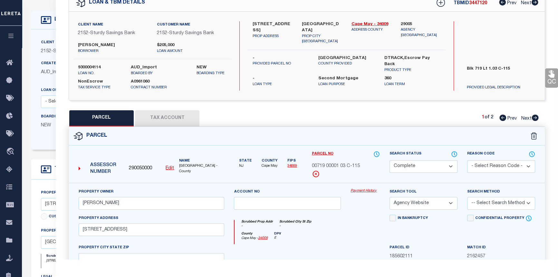
click at [368, 189] on link "Payment History" at bounding box center [365, 190] width 29 height 5
